Goal: Find specific page/section: Find specific page/section

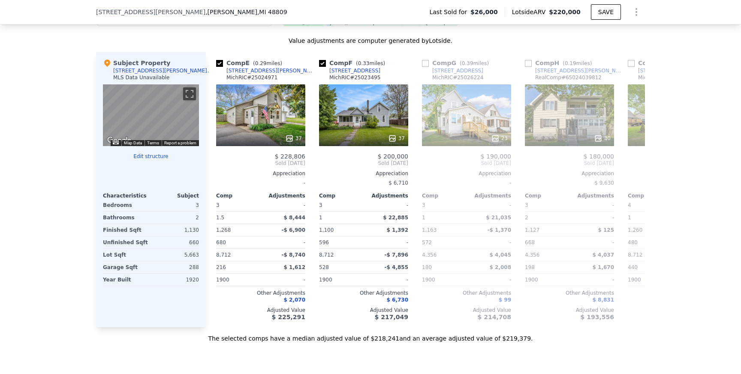
scroll to position [830, 0]
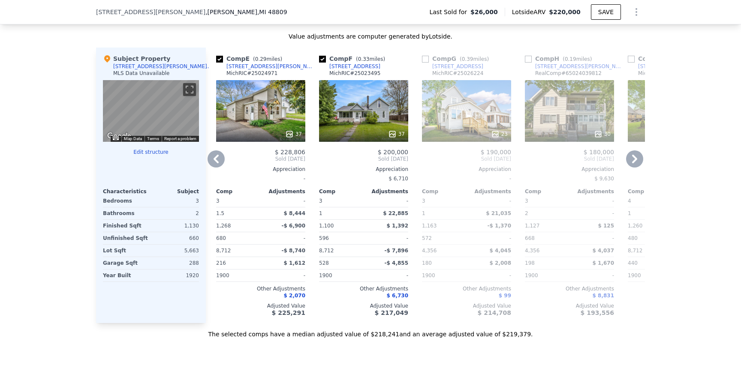
click at [214, 154] on icon at bounding box center [215, 158] width 17 height 17
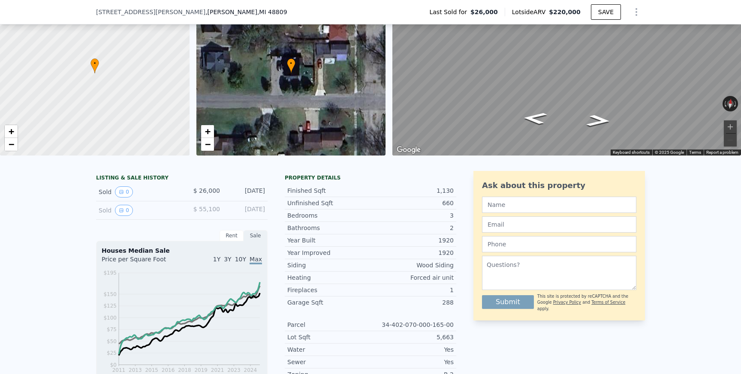
scroll to position [0, 0]
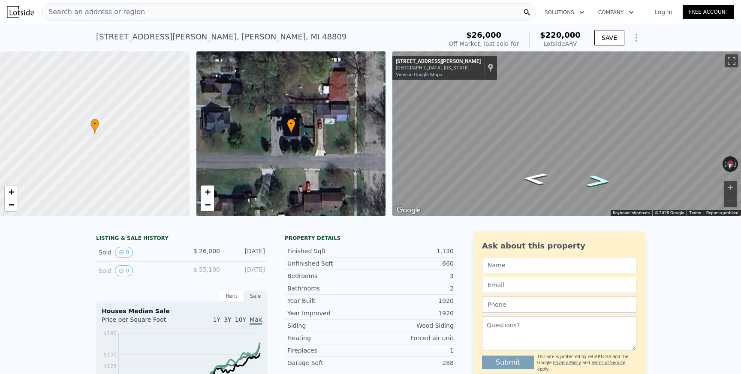
click at [592, 179] on icon "Go East, W Mary St" at bounding box center [598, 181] width 45 height 18
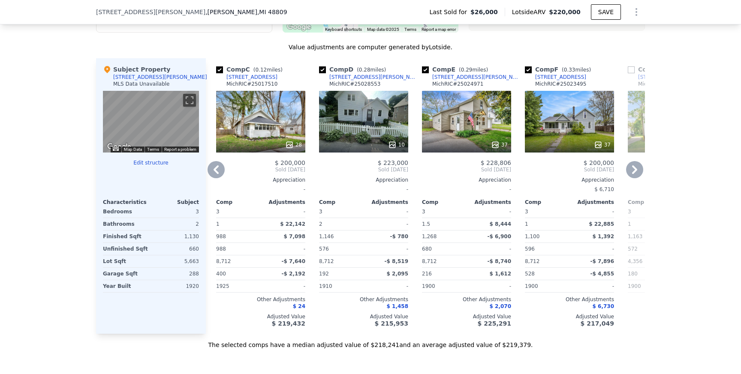
scroll to position [813, 0]
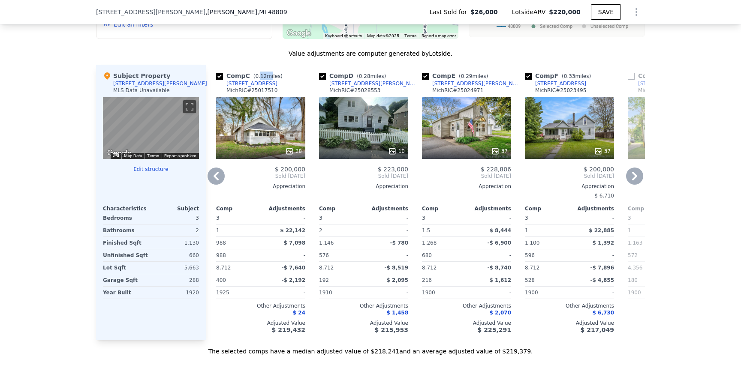
drag, startPoint x: 258, startPoint y: 77, endPoint x: 270, endPoint y: 77, distance: 11.1
click at [270, 77] on span "( 0.12 miles)" at bounding box center [268, 76] width 36 height 6
drag, startPoint x: 366, startPoint y: 75, endPoint x: 374, endPoint y: 75, distance: 8.6
click at [374, 75] on span "( 0.28 miles)" at bounding box center [371, 76] width 36 height 6
drag, startPoint x: 468, startPoint y: 73, endPoint x: 483, endPoint y: 73, distance: 14.6
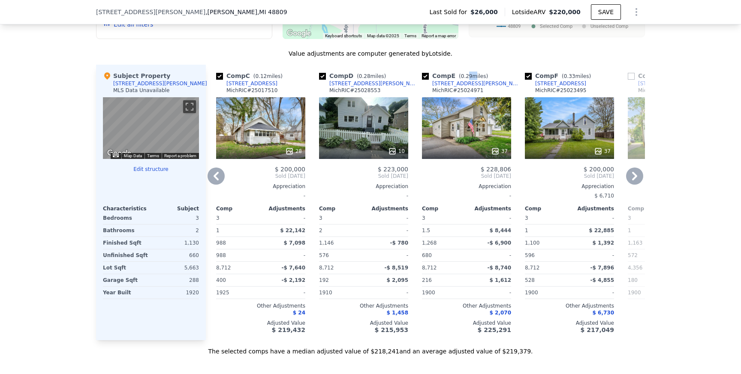
click at [477, 73] on span "( 0.29 miles)" at bounding box center [473, 76] width 36 height 6
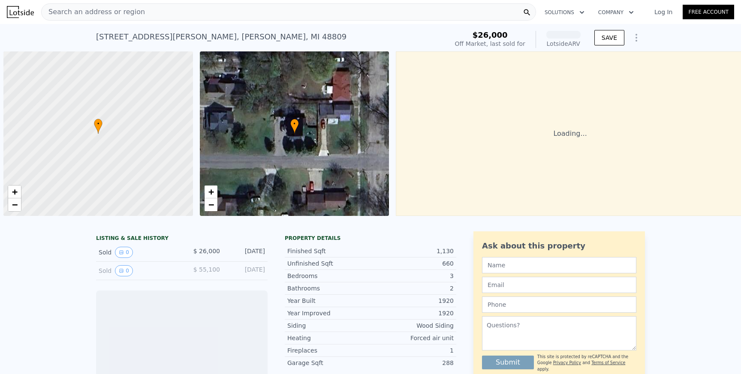
scroll to position [0, 3]
